Goal: Ask a question

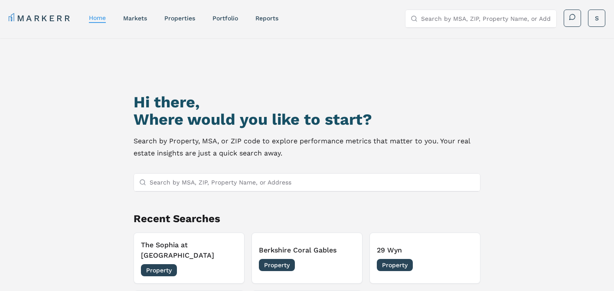
scroll to position [75, 0]
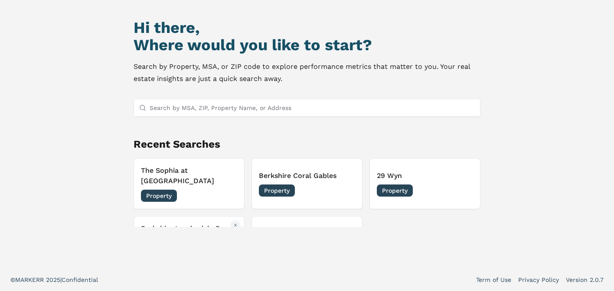
click at [174, 224] on h3 "Berkshire Lauderdale By The Sea" at bounding box center [189, 234] width 96 height 21
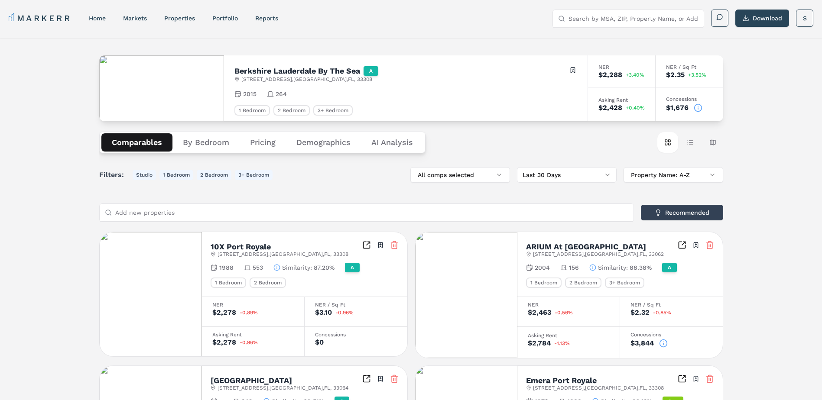
click at [620, 291] on icon at bounding box center [663, 343] width 9 height 9
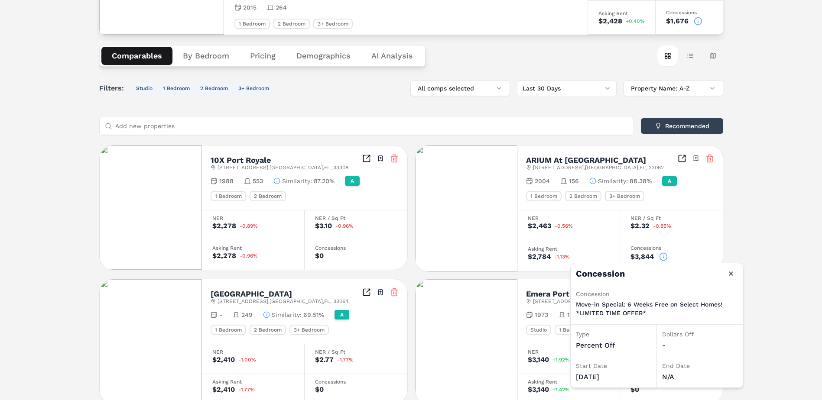
scroll to position [173, 0]
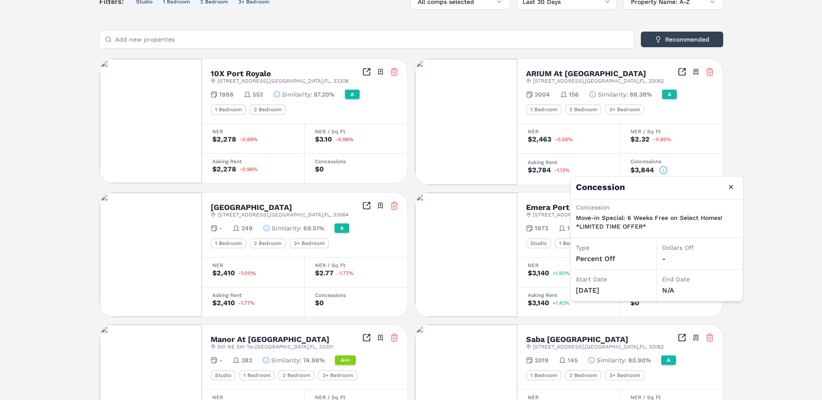
click at [620, 253] on div "[GEOGRAPHIC_DATA] Lauderdale By The Sea A [STREET_ADDRESS] Toggle portfolio men…" at bounding box center [411, 162] width 822 height 595
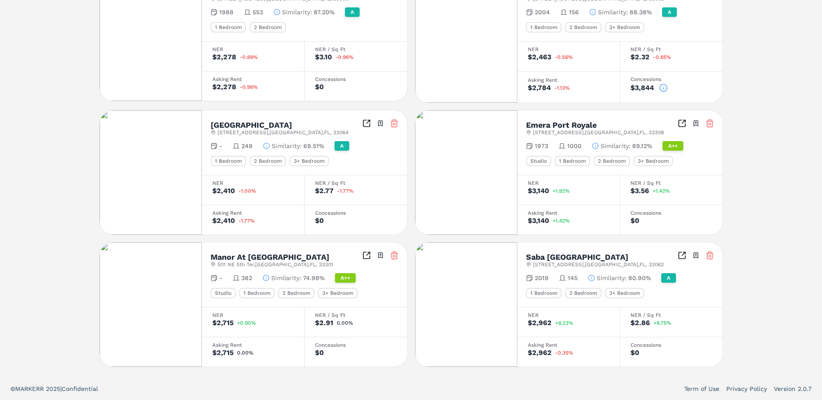
scroll to position [126, 0]
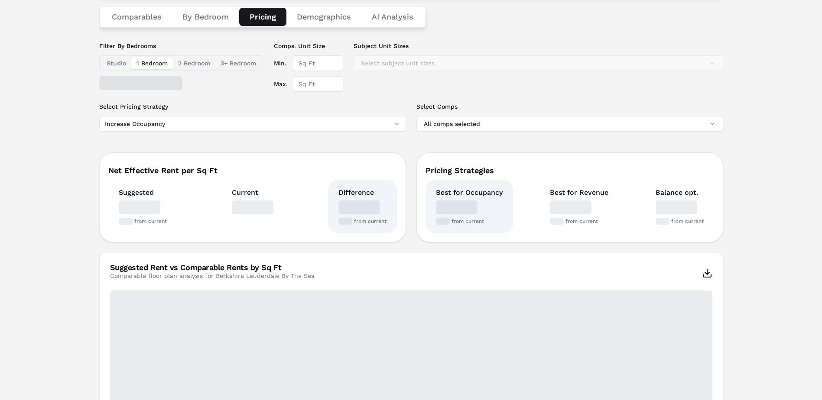
click at [261, 15] on button "Pricing" at bounding box center [262, 17] width 47 height 18
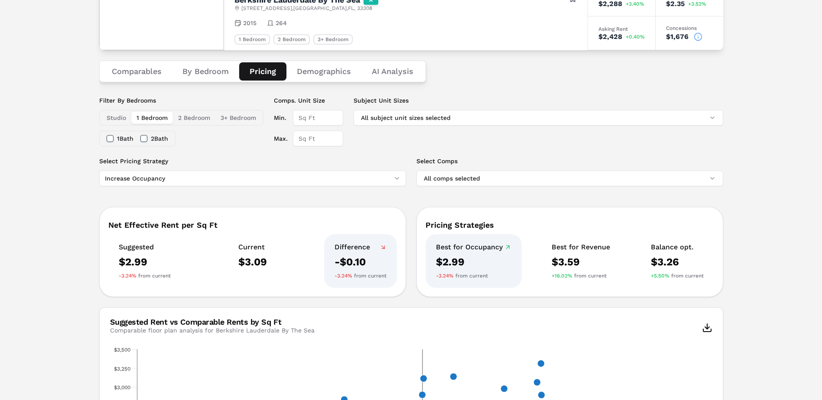
scroll to position [0, 0]
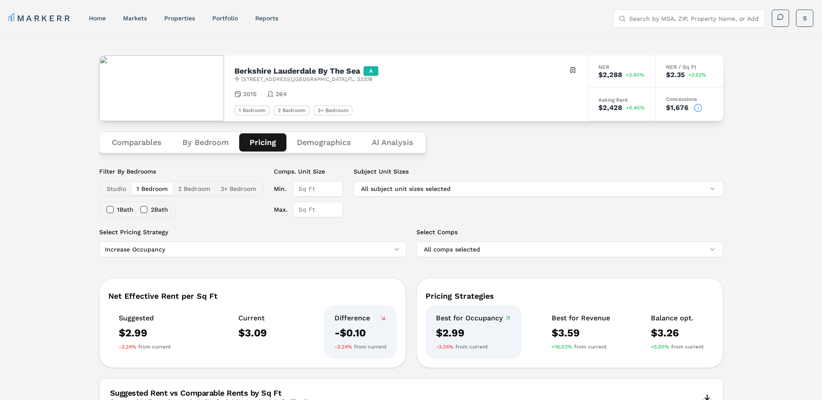
click at [620, 105] on icon at bounding box center [698, 108] width 9 height 9
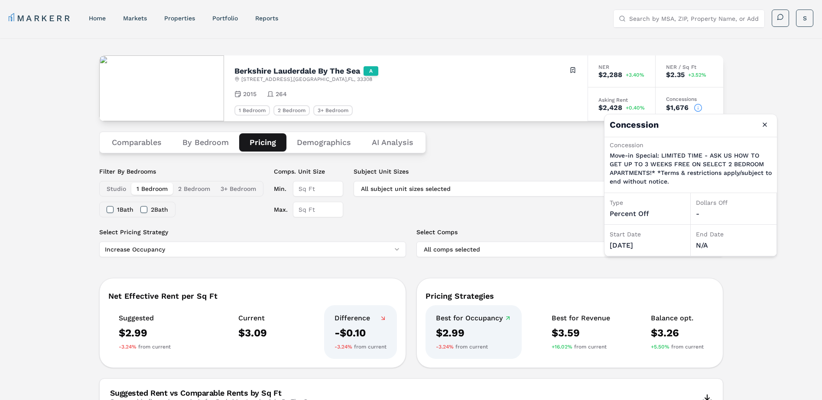
click at [564, 150] on div "Comparables By Bedroom Pricing Demographics AI Analysis" at bounding box center [411, 142] width 624 height 42
